Goal: Find specific page/section: Find specific page/section

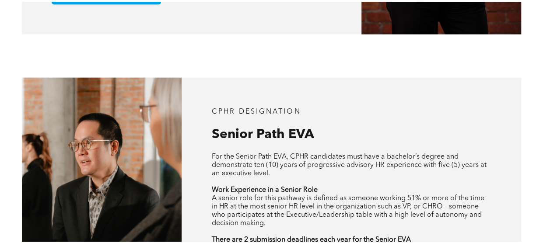
scroll to position [875, 0]
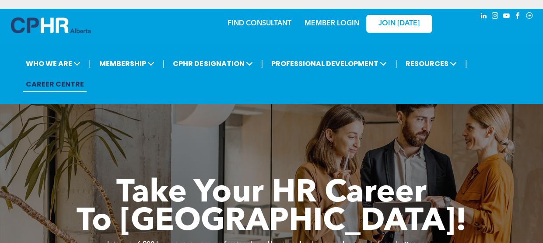
click at [332, 24] on link "MEMBER LOGIN" at bounding box center [331, 23] width 55 height 7
